Goal: Task Accomplishment & Management: Use online tool/utility

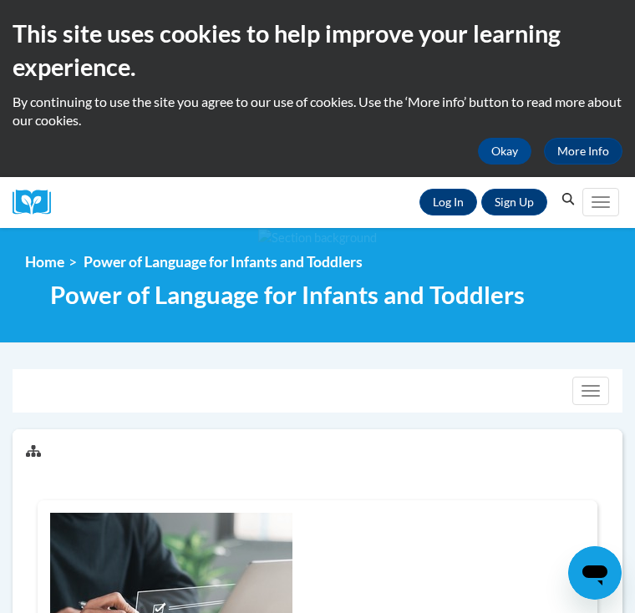
click at [458, 203] on link "Log In" at bounding box center [448, 202] width 58 height 27
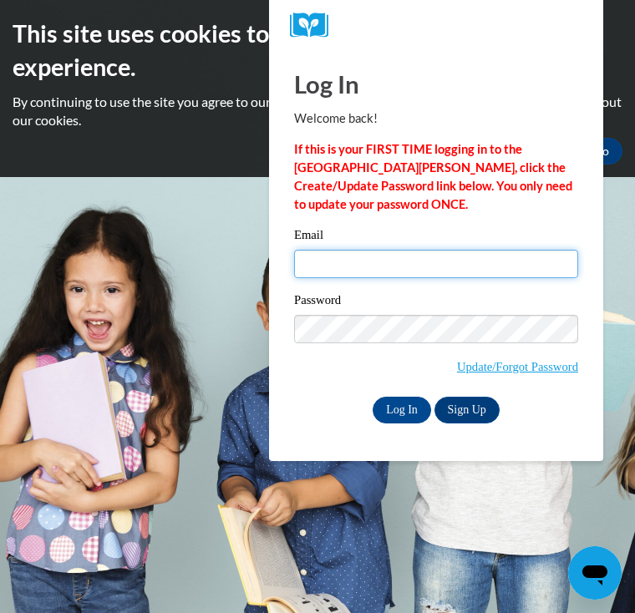
type input "Poughalvena@gmail.com"
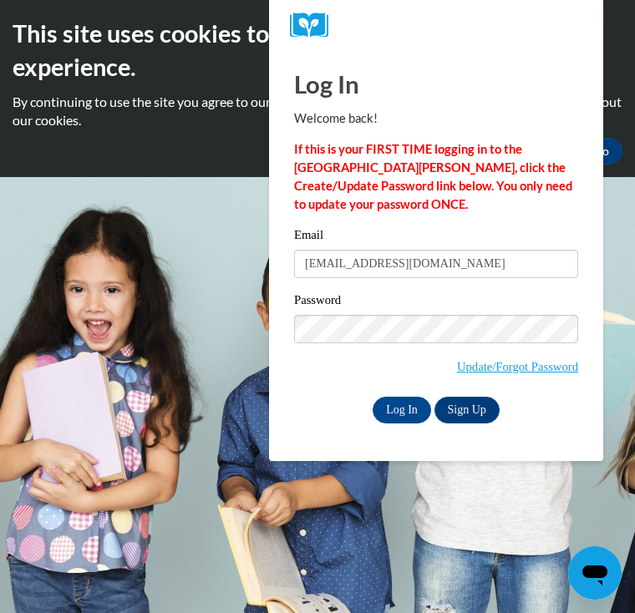
click at [402, 408] on input "Log In" at bounding box center [401, 410] width 58 height 27
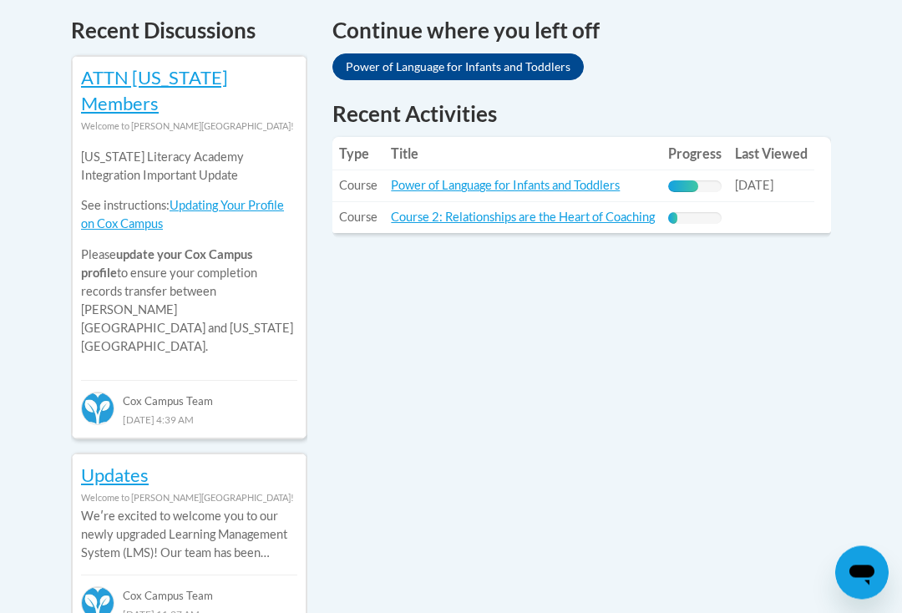
scroll to position [740, 0]
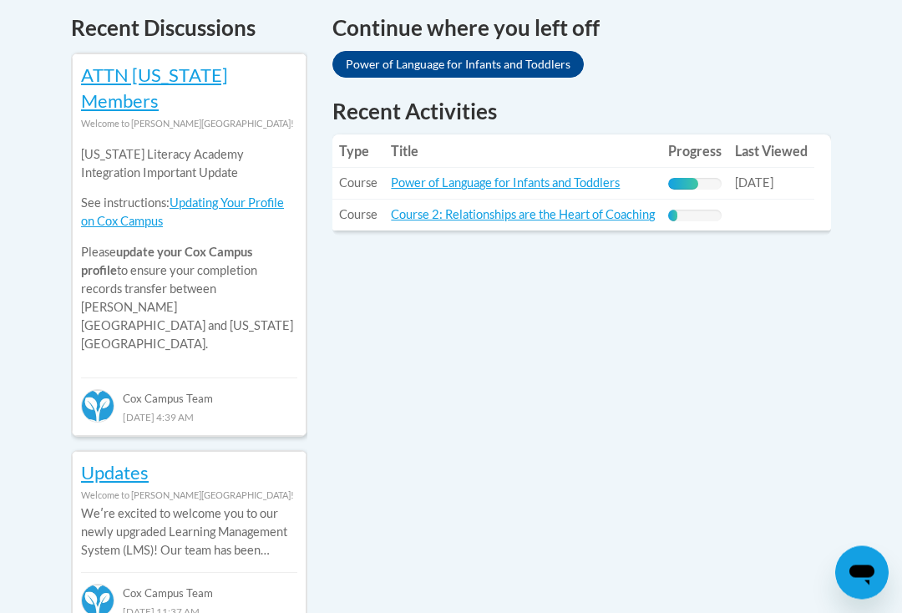
click at [511, 176] on link "Power of Language for Infants and Toddlers" at bounding box center [505, 183] width 229 height 14
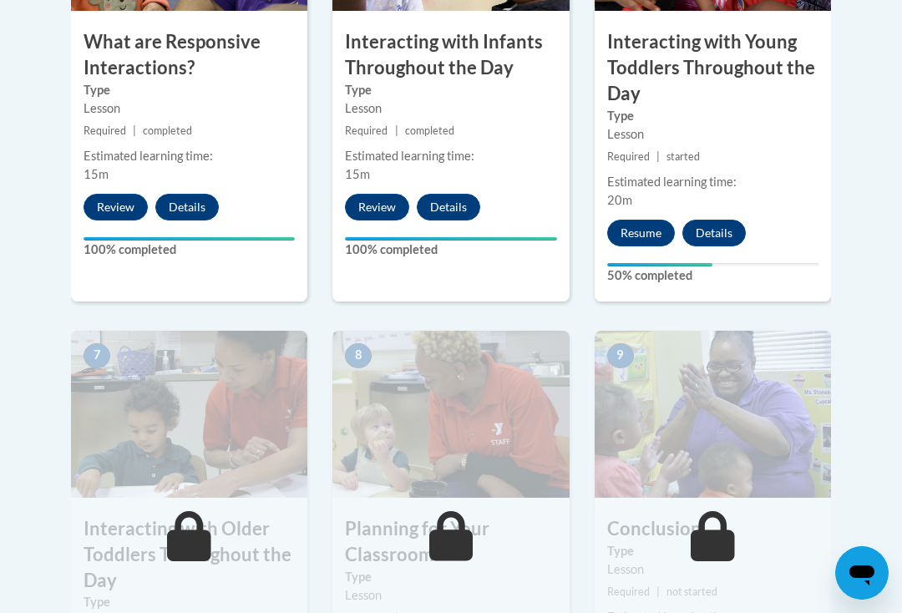
scroll to position [1230, 0]
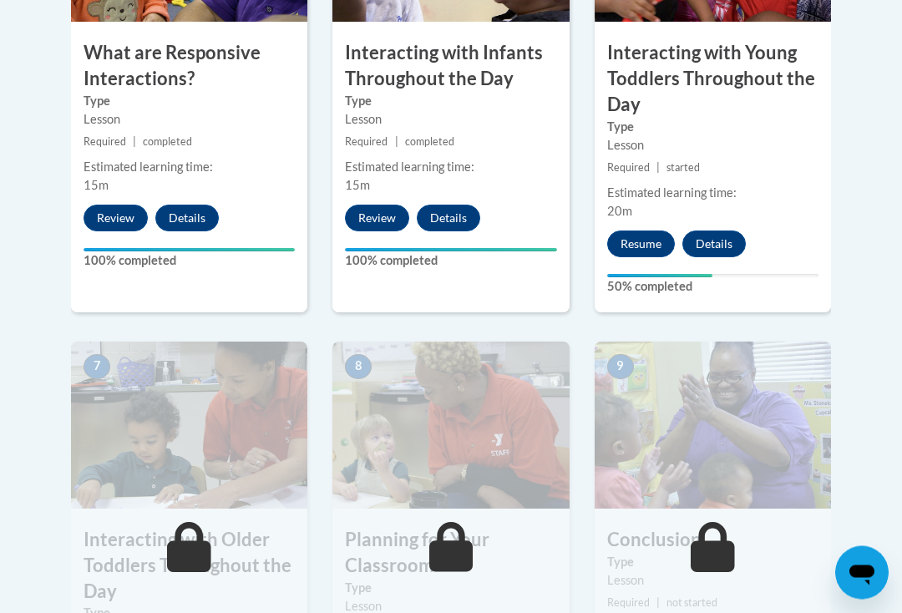
click at [634, 238] on button "Resume" at bounding box center [641, 244] width 68 height 27
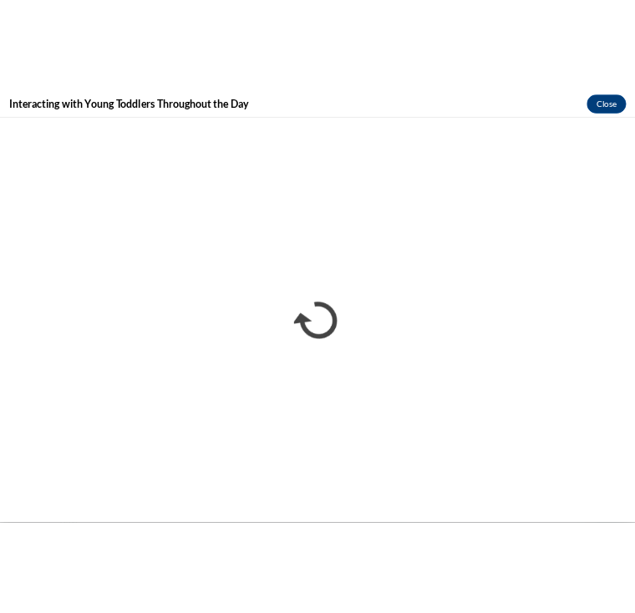
scroll to position [1259, 0]
